Goal: Task Accomplishment & Management: Use online tool/utility

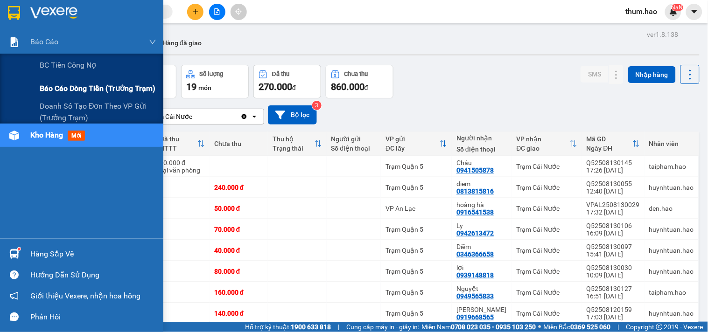
click at [83, 90] on span "Báo cáo dòng tiền (trưởng trạm)" at bounding box center [98, 89] width 116 height 12
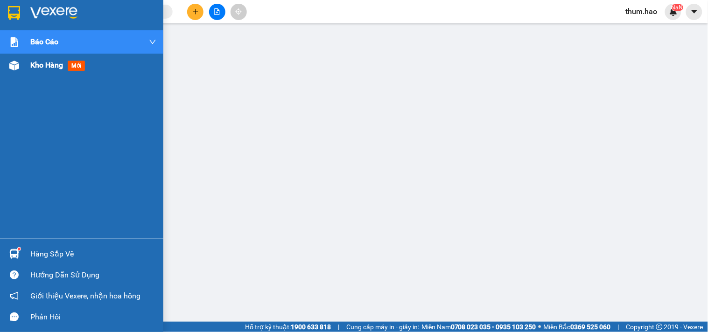
click at [20, 70] on div at bounding box center [14, 65] width 16 height 16
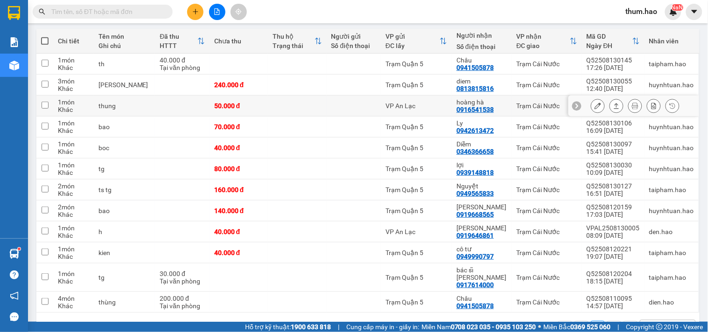
scroll to position [104, 0]
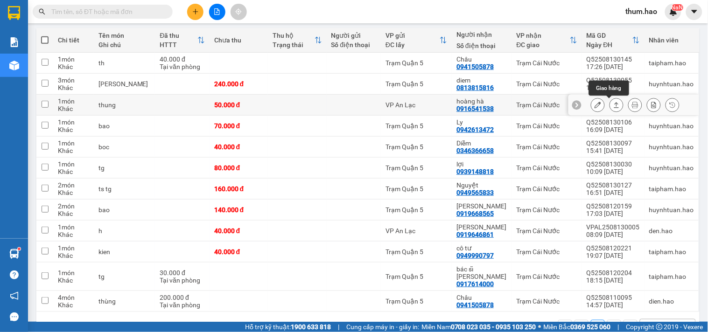
click at [595, 105] on icon at bounding box center [598, 105] width 7 height 7
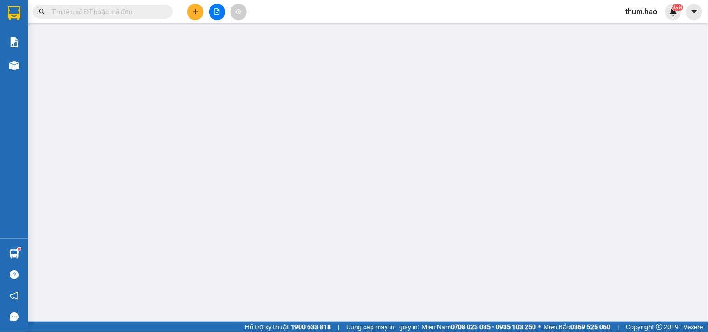
type input "0916541538"
type input "hoàng hà"
type input "50.000"
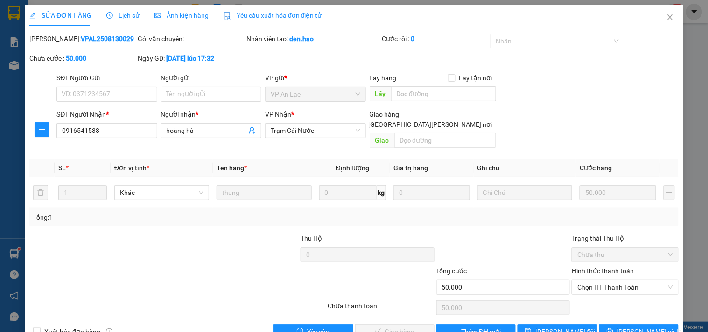
click at [607, 299] on div "Chọn HT Thanh Toán" at bounding box center [625, 308] width 108 height 19
click at [605, 281] on span "Chọn HT Thanh Toán" at bounding box center [624, 288] width 95 height 14
click at [608, 295] on div "Tại văn phòng" at bounding box center [619, 296] width 94 height 10
type input "0"
click at [410, 327] on span "[PERSON_NAME] và [PERSON_NAME] hàng" at bounding box center [436, 332] width 126 height 10
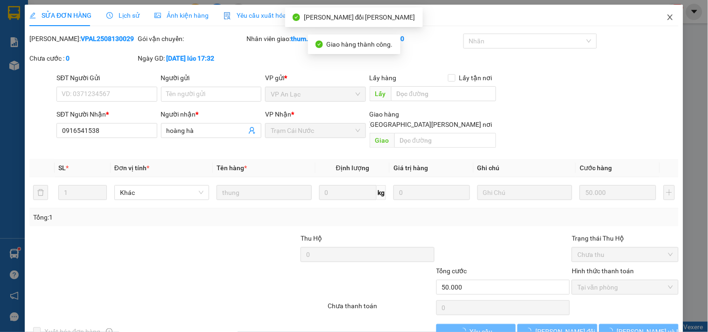
click at [667, 19] on icon "close" at bounding box center [670, 17] width 7 height 7
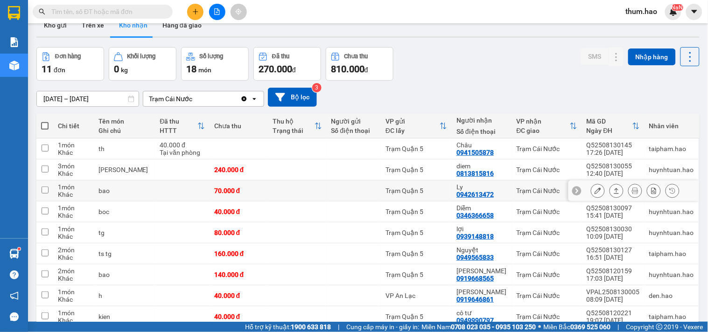
scroll to position [1, 0]
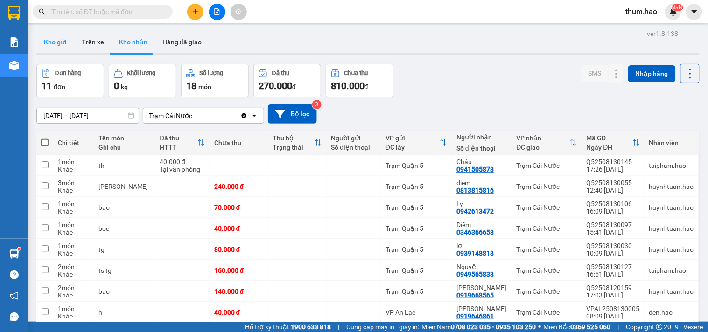
click at [52, 44] on button "Kho gửi" at bounding box center [55, 42] width 38 height 22
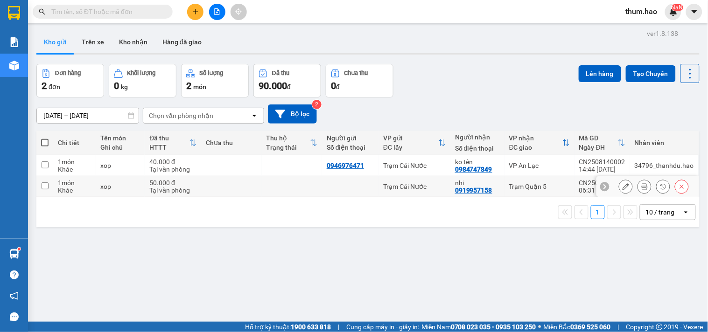
click at [569, 193] on td "Trạm Quận 5" at bounding box center [540, 186] width 70 height 21
checkbox input "true"
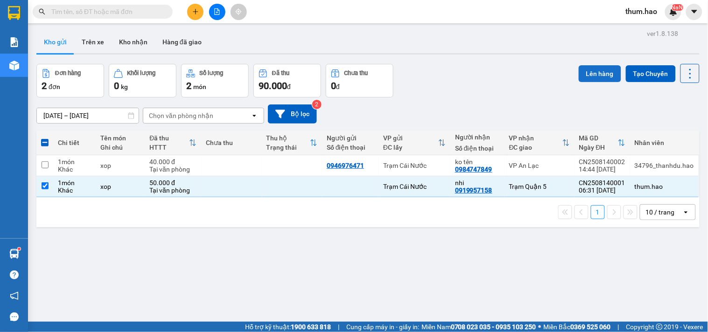
click at [585, 78] on button "Lên hàng" at bounding box center [600, 73] width 42 height 17
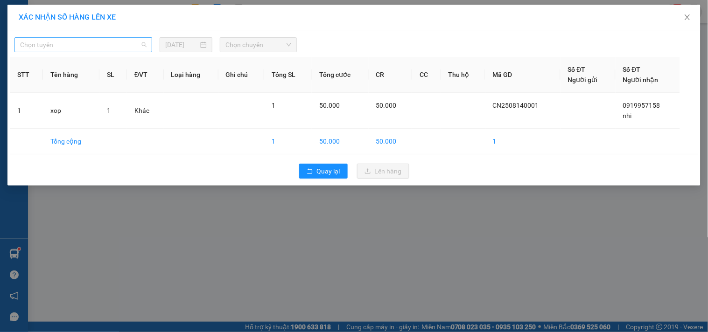
click at [133, 50] on span "Chọn tuyến" at bounding box center [83, 45] width 126 height 14
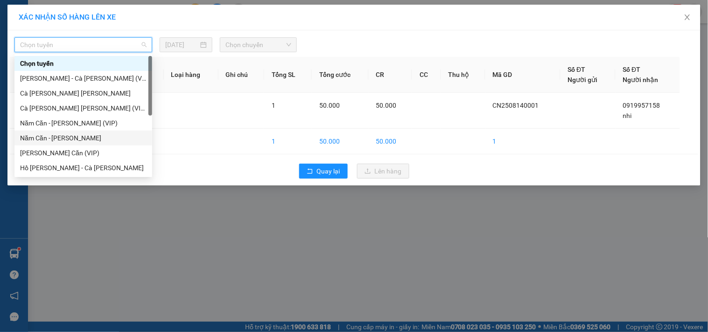
click at [86, 136] on div "Năm Căn - [PERSON_NAME]" at bounding box center [83, 138] width 126 height 10
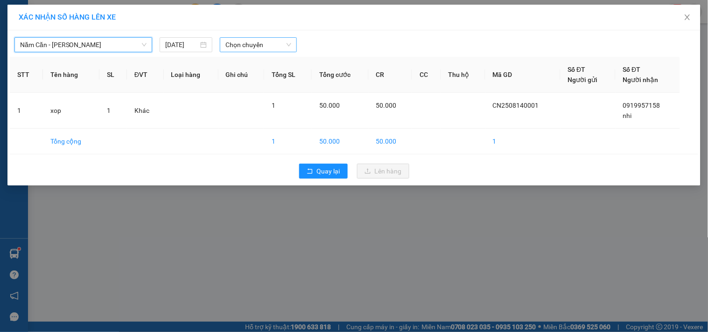
click at [248, 40] on span "Chọn chuyến" at bounding box center [258, 45] width 66 height 14
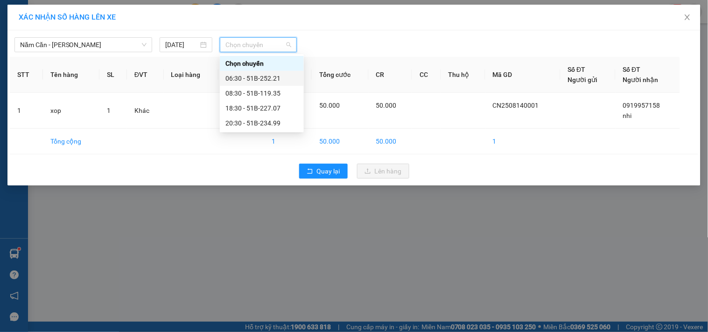
drag, startPoint x: 254, startPoint y: 77, endPoint x: 258, endPoint y: 90, distance: 13.1
click at [254, 77] on div "06:30 - 51B-252.21" at bounding box center [261, 78] width 73 height 10
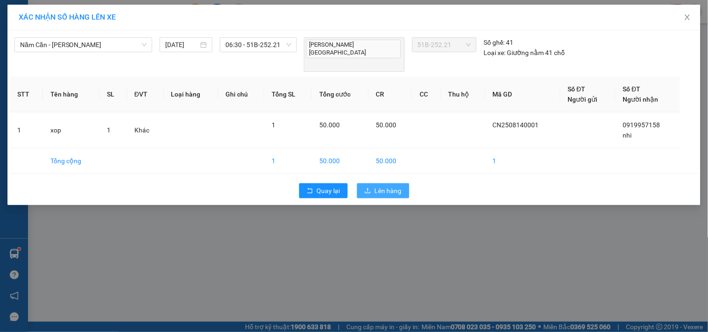
click at [375, 186] on span "Lên hàng" at bounding box center [388, 191] width 27 height 10
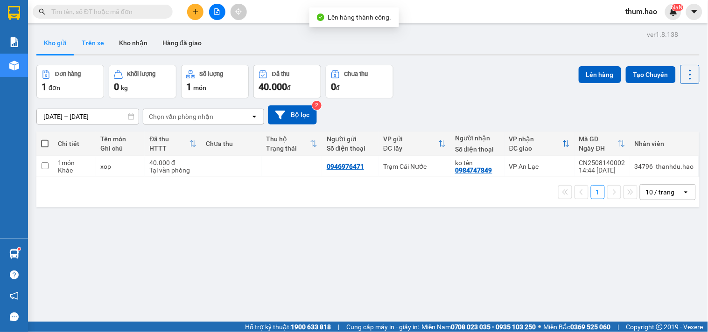
click at [102, 49] on button "Trên xe" at bounding box center [92, 43] width 37 height 22
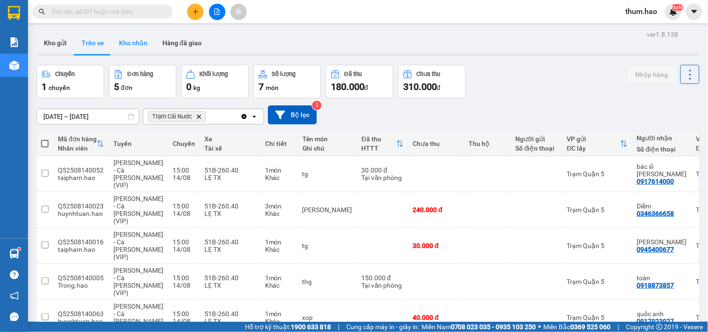
click at [143, 36] on button "Kho nhận" at bounding box center [133, 43] width 43 height 22
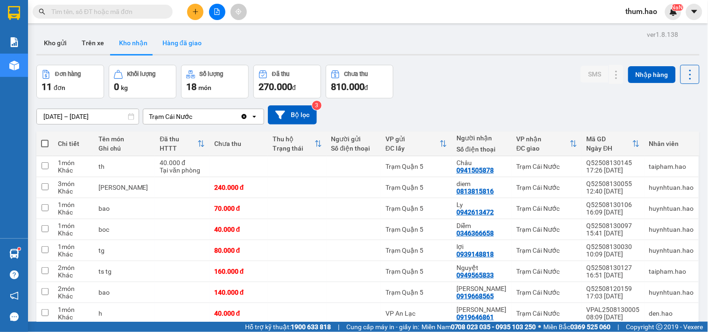
click at [184, 43] on button "Hàng đã giao" at bounding box center [182, 43] width 54 height 22
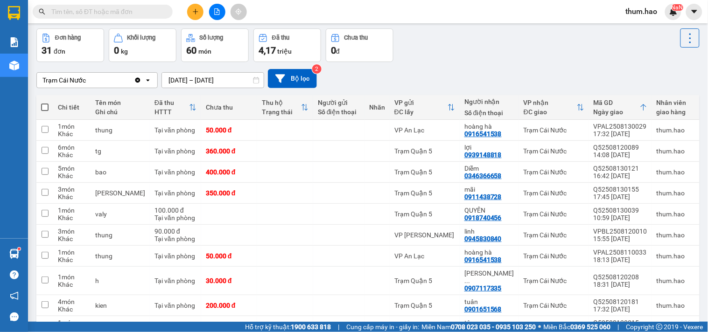
scroll to position [52, 0]
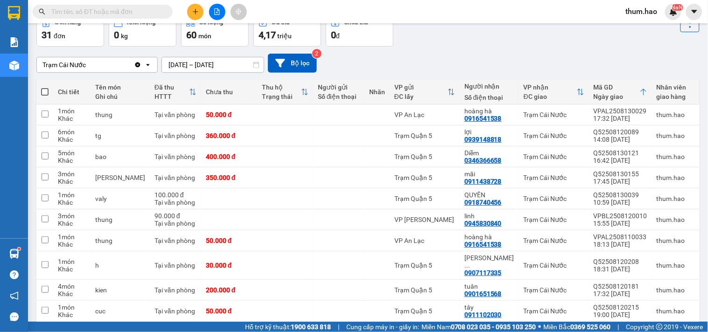
click at [176, 66] on input "[DATE] – [DATE]" at bounding box center [213, 64] width 102 height 15
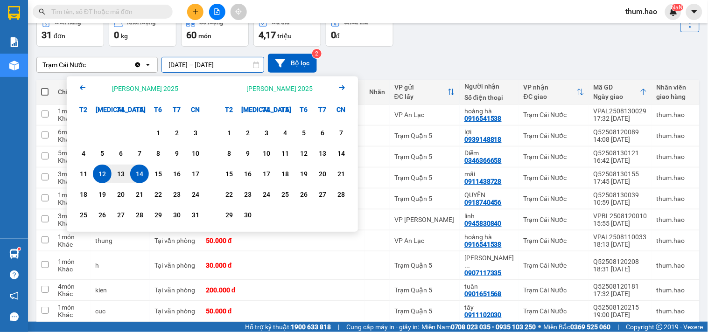
click at [139, 174] on div "14" at bounding box center [139, 173] width 13 height 11
type input "[DATE] – [DATE]"
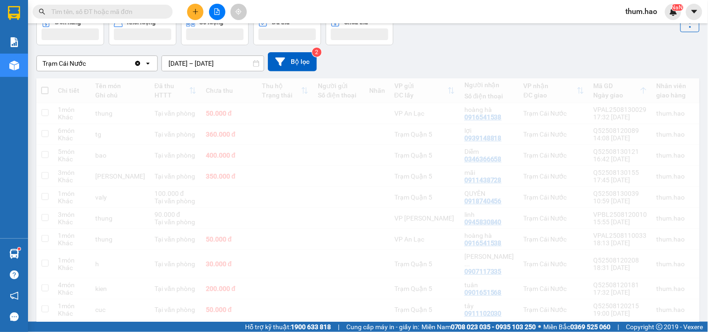
scroll to position [43, 0]
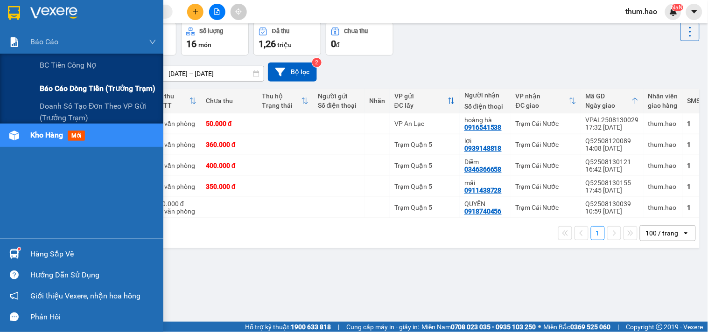
click at [83, 91] on span "Báo cáo dòng tiền (trưởng trạm)" at bounding box center [98, 89] width 116 height 12
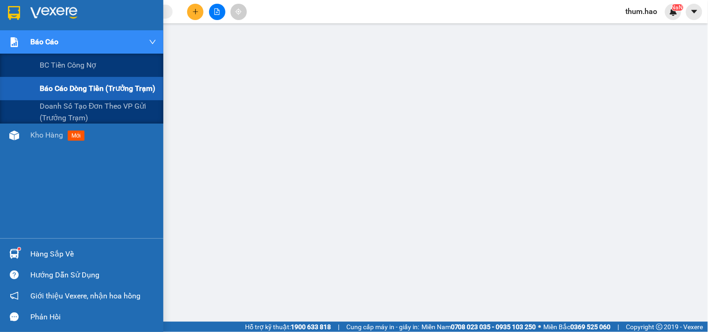
click at [57, 89] on span "Báo cáo dòng tiền (trưởng trạm)" at bounding box center [98, 89] width 116 height 12
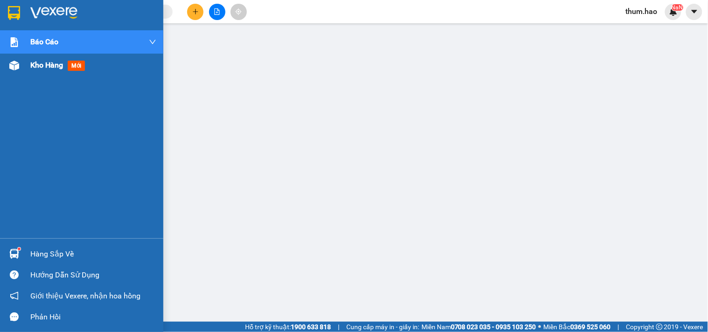
click at [53, 64] on span "Kho hàng" at bounding box center [46, 65] width 33 height 9
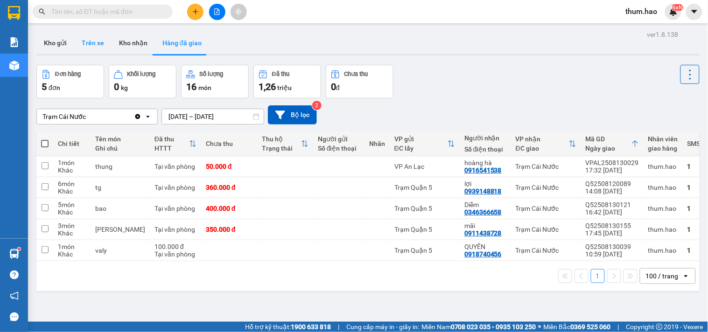
click at [101, 51] on button "Trên xe" at bounding box center [92, 43] width 37 height 22
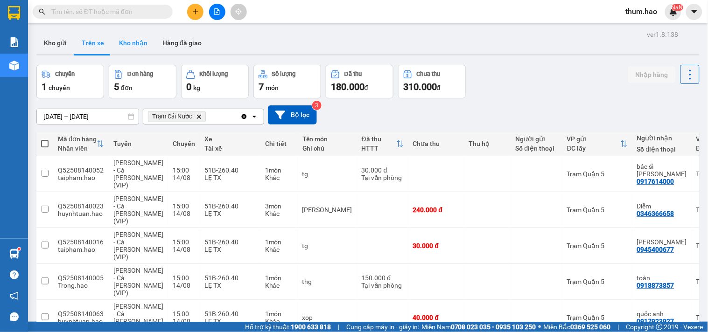
click at [132, 50] on button "Kho nhận" at bounding box center [133, 43] width 43 height 22
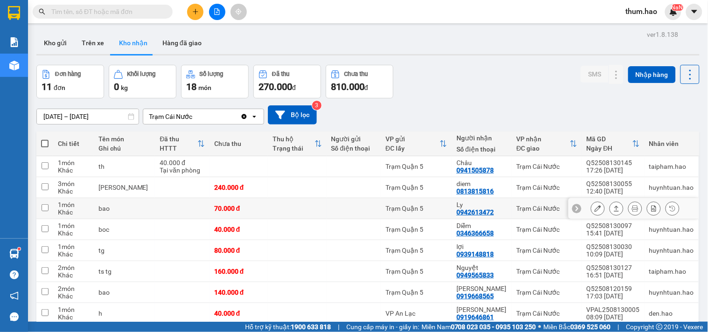
click at [376, 215] on td at bounding box center [354, 208] width 54 height 21
checkbox input "true"
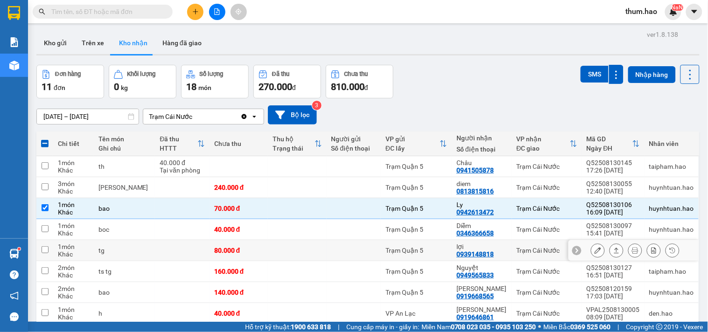
scroll to position [52, 0]
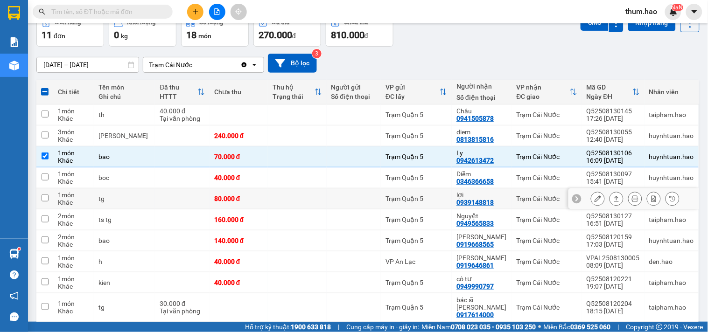
click at [390, 199] on div "Trạm Quận 5" at bounding box center [417, 198] width 62 height 7
checkbox input "true"
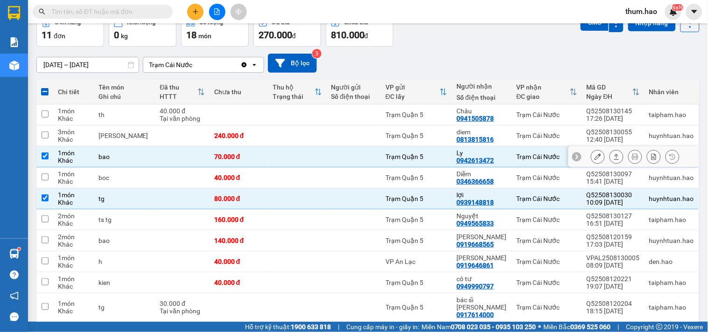
click at [407, 160] on div "Trạm Quận 5" at bounding box center [417, 156] width 62 height 7
checkbox input "false"
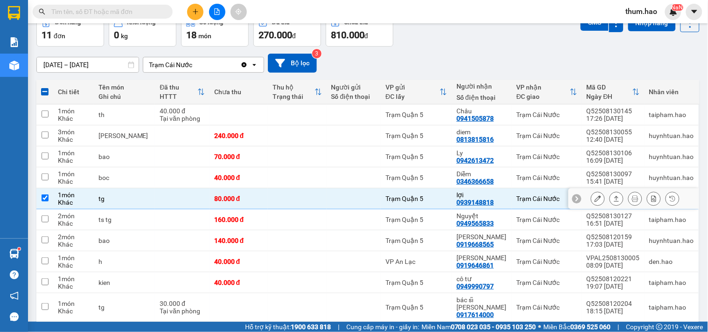
click at [591, 204] on div at bounding box center [598, 199] width 14 height 14
click at [595, 196] on icon at bounding box center [598, 199] width 7 height 7
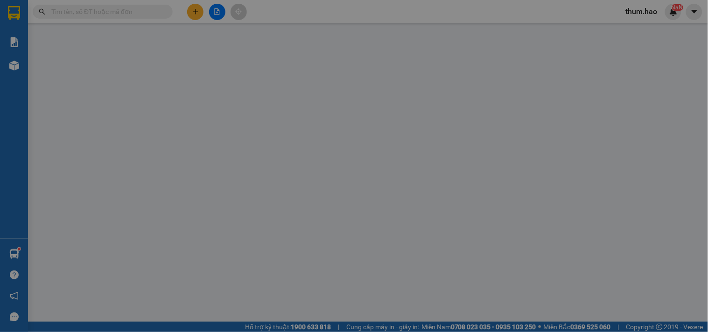
type input "0939148818"
type input "lợi"
type input "80.000"
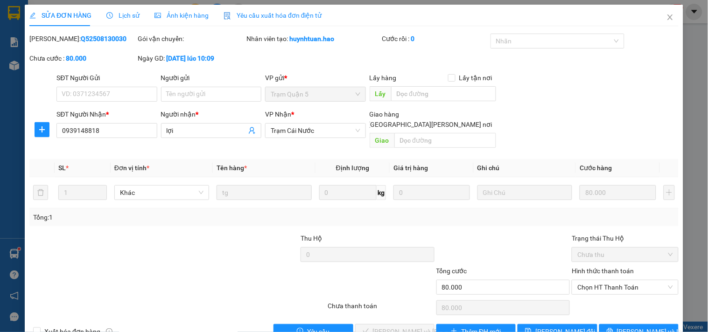
click at [626, 268] on div "Hình thức thanh toán" at bounding box center [625, 273] width 106 height 14
click at [626, 281] on span "Chọn HT Thanh Toán" at bounding box center [624, 288] width 95 height 14
click at [617, 302] on div "Tại văn phòng" at bounding box center [619, 295] width 105 height 15
type input "0"
click at [382, 327] on span "[PERSON_NAME] và [PERSON_NAME] hàng" at bounding box center [436, 332] width 126 height 10
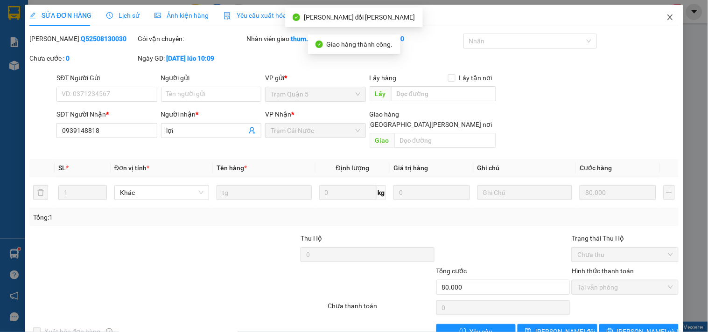
click at [667, 21] on icon "close" at bounding box center [670, 17] width 7 height 7
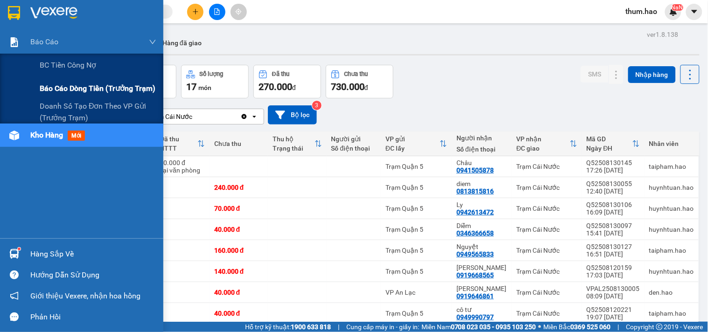
click at [70, 96] on div "Báo cáo dòng tiền (trưởng trạm)" at bounding box center [98, 88] width 117 height 23
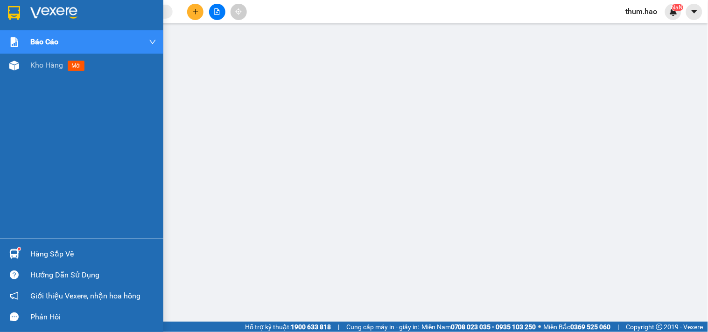
drag, startPoint x: 22, startPoint y: 71, endPoint x: 77, endPoint y: 78, distance: 56.0
click at [21, 71] on div "Kho hàng mới" at bounding box center [81, 65] width 163 height 23
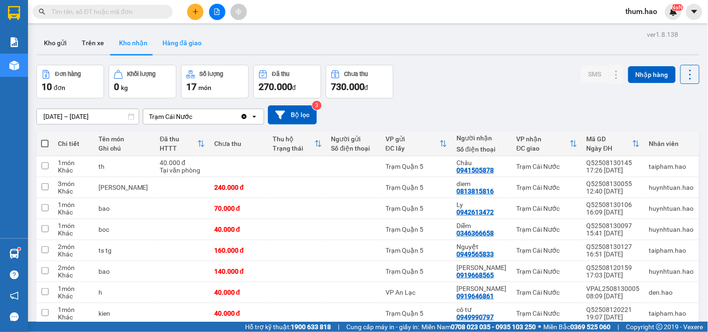
click at [175, 42] on button "Hàng đã giao" at bounding box center [182, 43] width 54 height 22
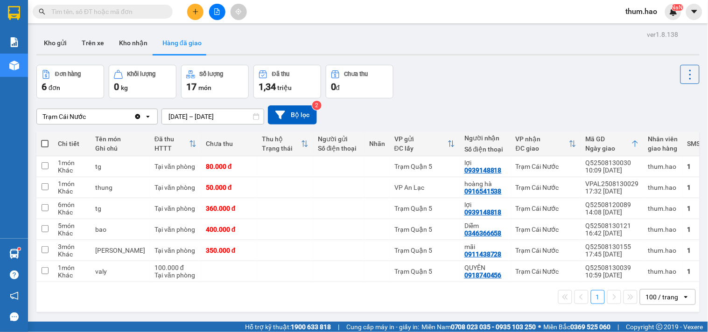
click at [190, 117] on input "[DATE] – [DATE]" at bounding box center [213, 116] width 102 height 15
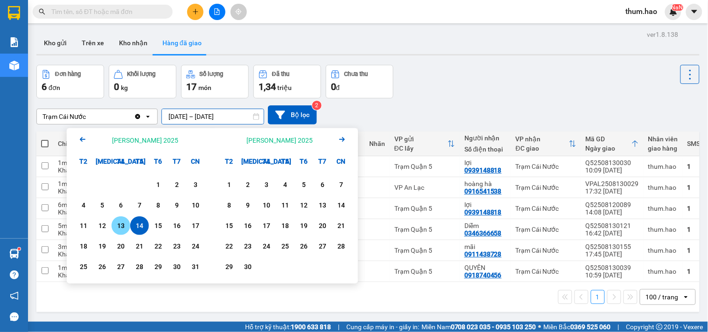
click at [123, 222] on div "13" at bounding box center [120, 225] width 13 height 11
type input "[DATE] – [DATE]"
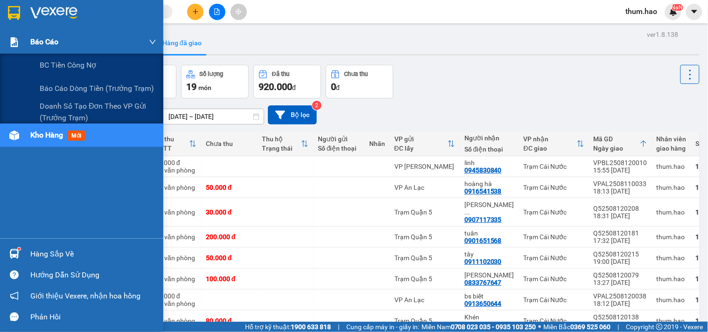
click at [14, 48] on div at bounding box center [14, 42] width 16 height 16
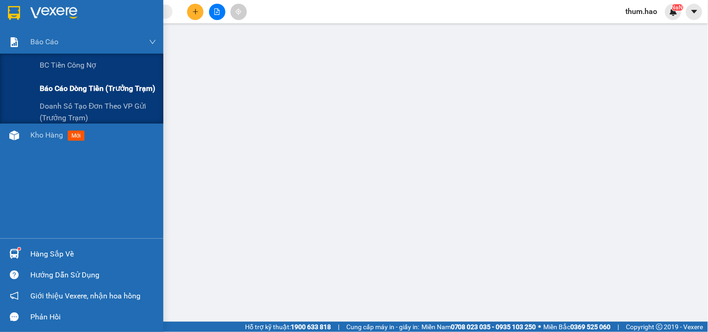
click at [64, 90] on span "Báo cáo dòng tiền (trưởng trạm)" at bounding box center [98, 89] width 116 height 12
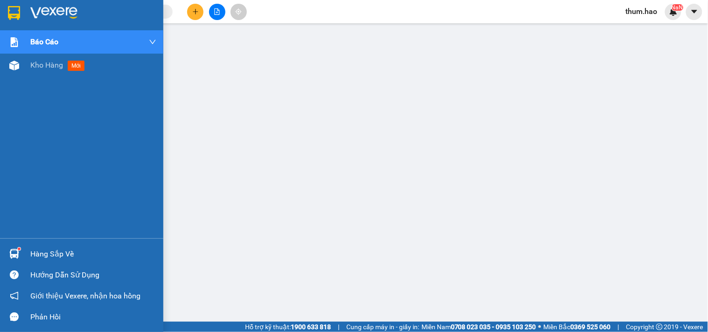
click at [58, 130] on div "Báo cáo BC tiền công nợ Báo cáo dòng tiền (trưởng trạm) Doanh số tạo đơn theo V…" at bounding box center [81, 134] width 163 height 208
click at [50, 68] on span "Kho hàng" at bounding box center [46, 65] width 33 height 9
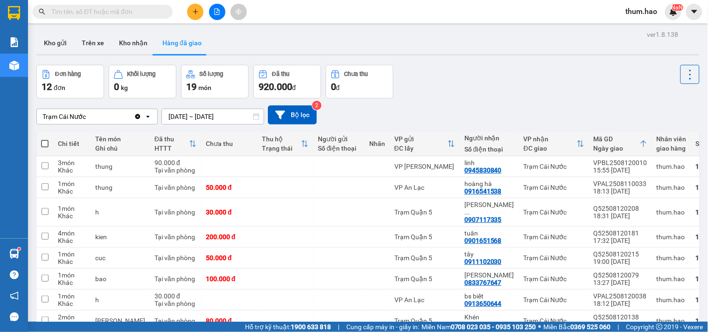
drag, startPoint x: 100, startPoint y: 44, endPoint x: 248, endPoint y: 83, distance: 152.8
click at [248, 83] on div "ver 1.8.138 Kho gửi Trên xe [PERSON_NAME] Hàng đã [PERSON_NAME] hàng 12 đơn [PE…" at bounding box center [368, 238] width 671 height 421
click at [227, 111] on input "[DATE] – [DATE]" at bounding box center [213, 116] width 102 height 15
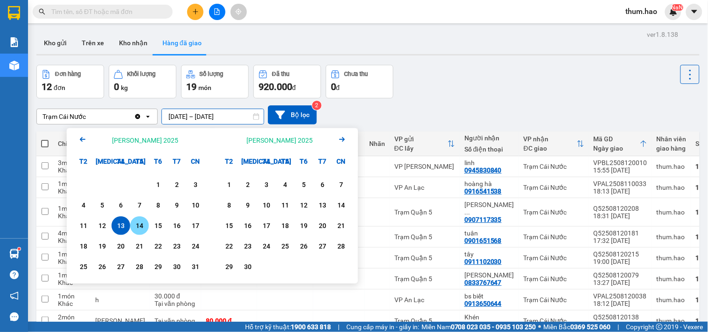
click at [138, 218] on div "14" at bounding box center [139, 226] width 19 height 19
type input "[DATE] – [DATE]"
